Goal: Information Seeking & Learning: Understand process/instructions

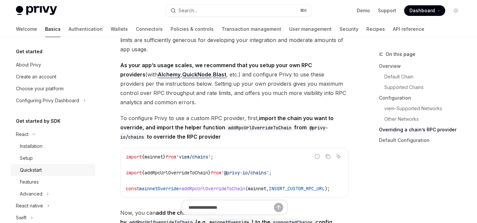
click at [61, 174] on link "Quickstart" at bounding box center [53, 170] width 85 height 12
type textarea "*"
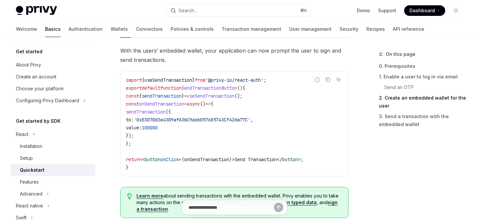
scroll to position [631, 0]
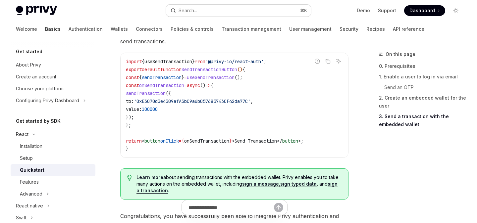
click at [212, 9] on button "Search... ⌘ K" at bounding box center [238, 11] width 145 height 12
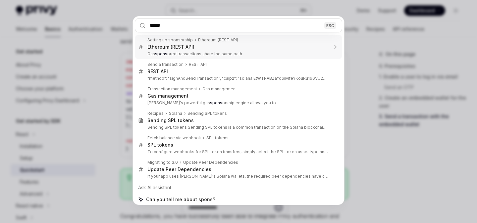
type input "******"
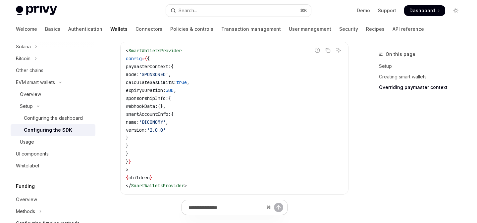
scroll to position [663, 0]
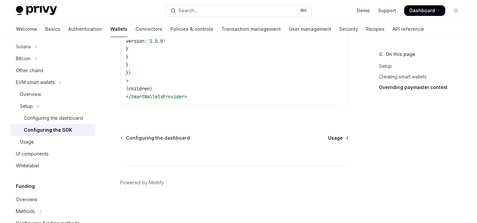
click at [337, 141] on span "Usage" at bounding box center [335, 138] width 15 height 7
type textarea "*"
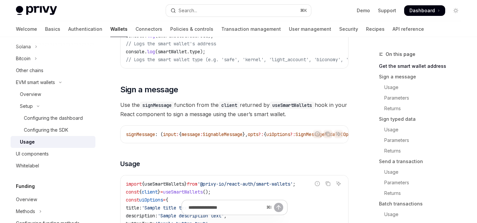
scroll to position [0, 105]
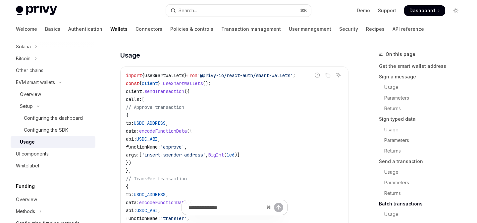
scroll to position [1432, 0]
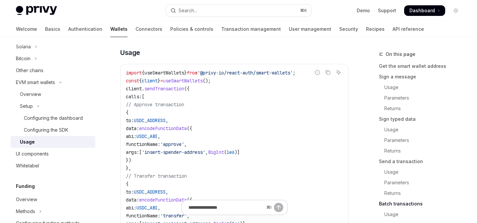
click at [164, 92] on span "sendTransaction" at bounding box center [164, 89] width 40 height 6
click at [174, 92] on span "sendTransaction" at bounding box center [164, 89] width 40 height 6
click at [239, 10] on button "Search... ⌘ K" at bounding box center [238, 11] width 145 height 12
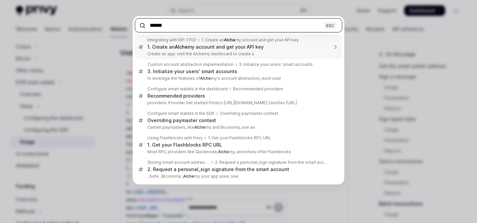
type input "*******"
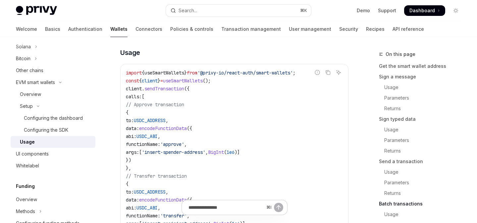
scroll to position [643, 0]
type textarea "*"
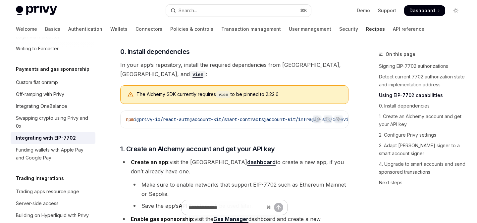
scroll to position [589, 0]
